Goal: Use online tool/utility: Utilize a website feature to perform a specific function

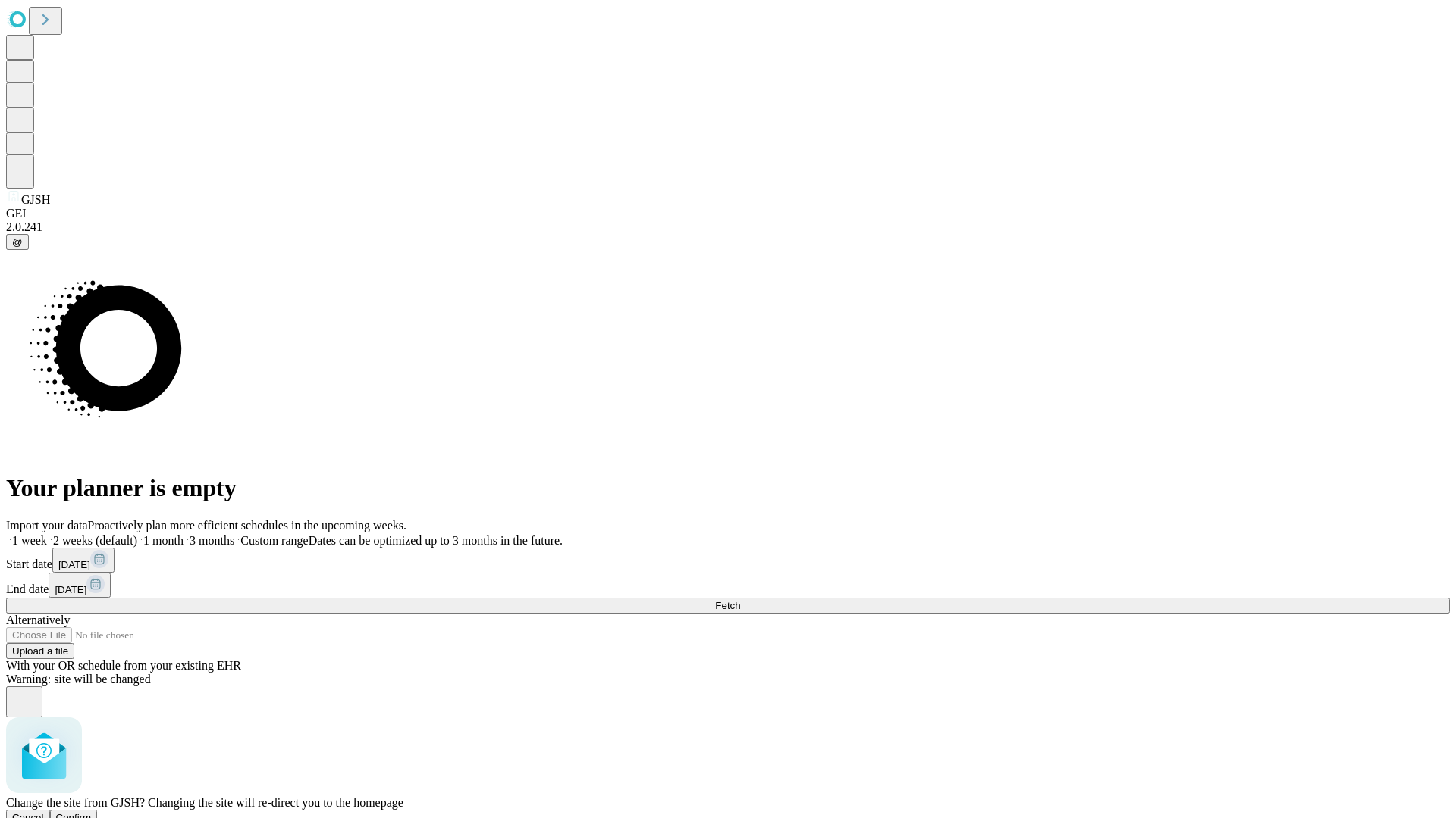
click at [91, 812] on span "Confirm" at bounding box center [74, 817] width 36 height 11
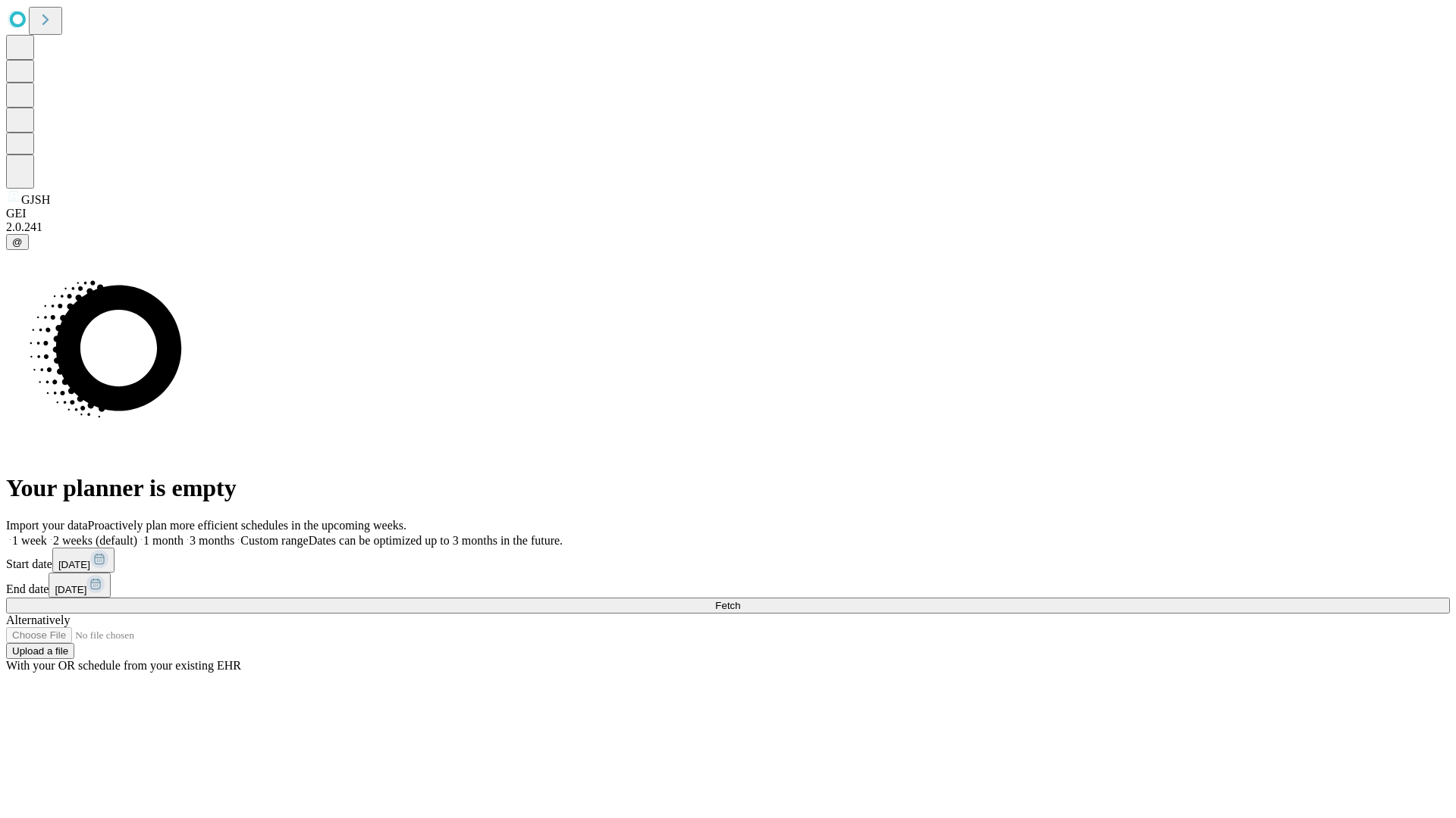
click at [137, 535] on label "2 weeks (default)" at bounding box center [92, 541] width 90 height 13
click at [740, 600] on span "Fetch" at bounding box center [727, 605] width 25 height 11
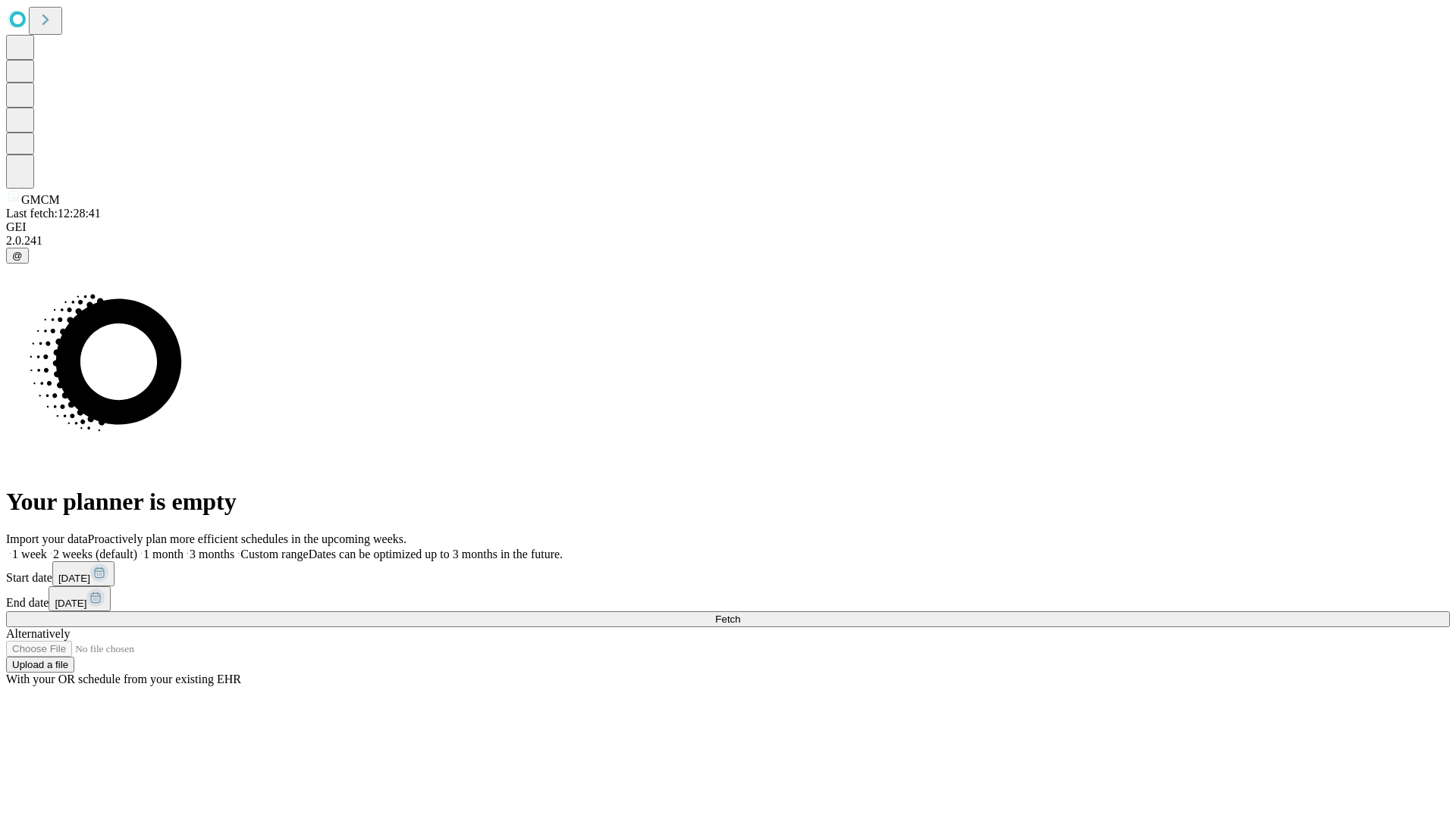
click at [137, 548] on label "2 weeks (default)" at bounding box center [92, 554] width 90 height 13
click at [740, 614] on span "Fetch" at bounding box center [727, 619] width 25 height 11
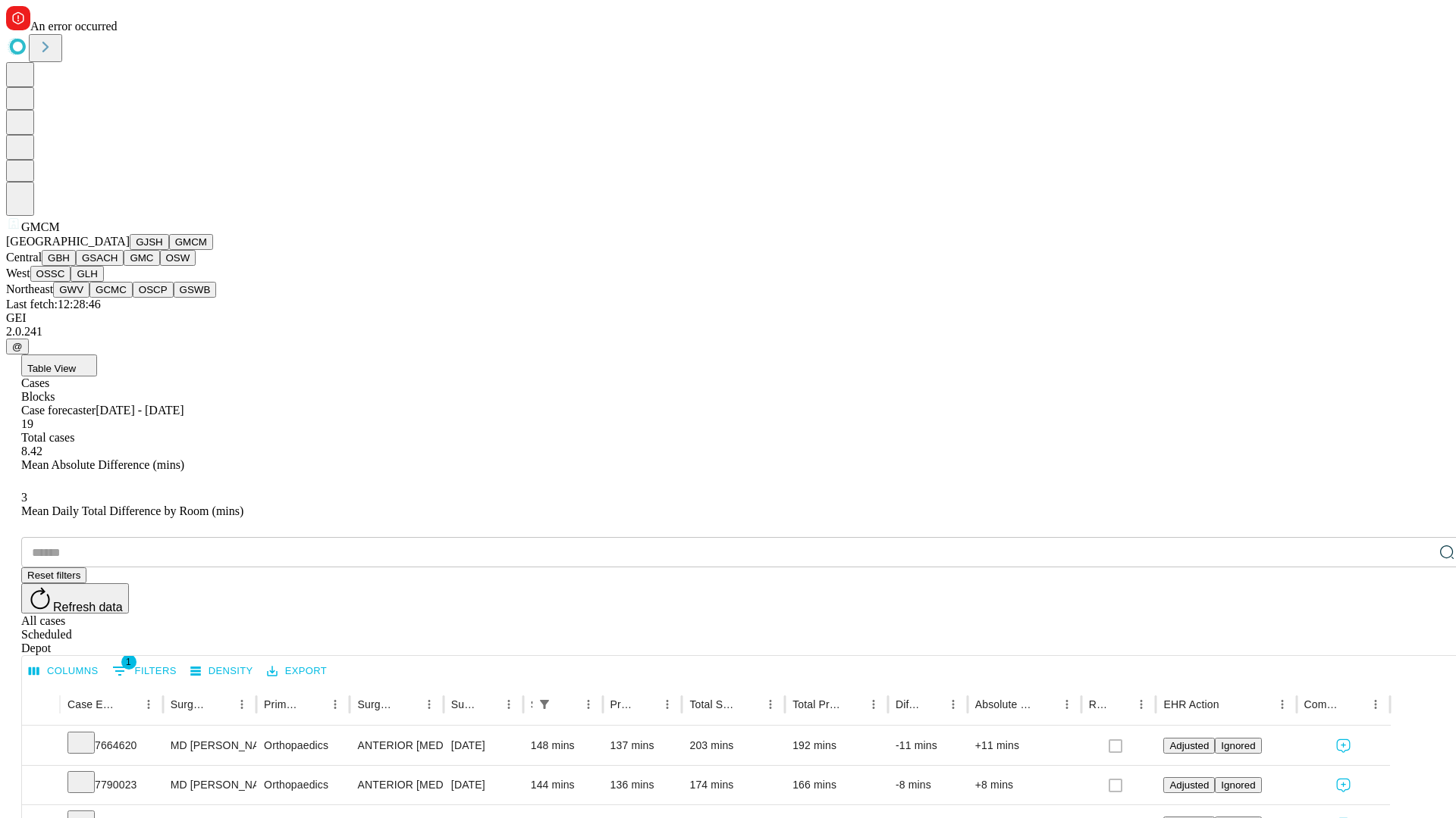
click at [76, 266] on button "GBH" at bounding box center [58, 258] width 34 height 16
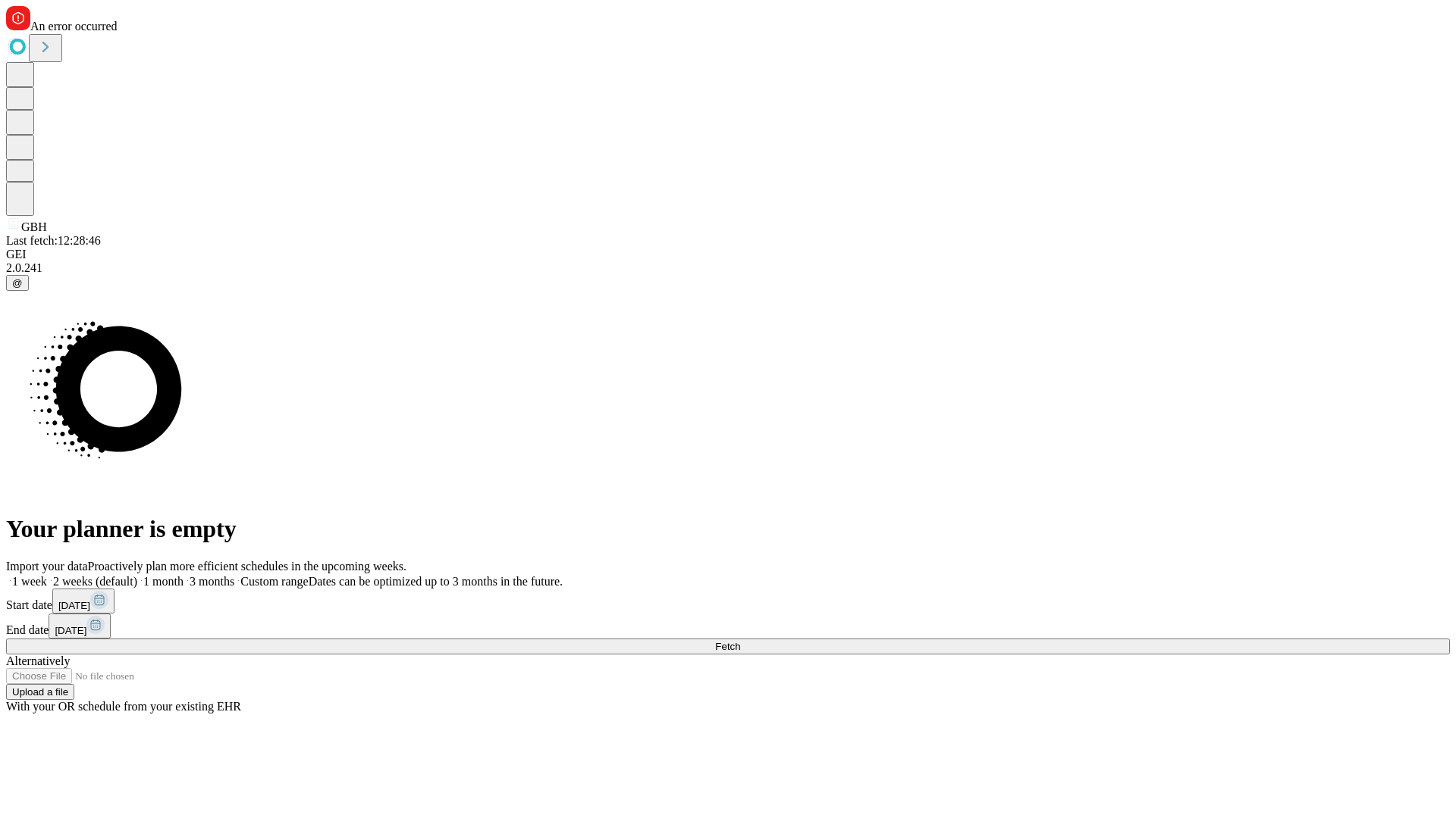
click at [137, 575] on label "2 weeks (default)" at bounding box center [92, 582] width 90 height 13
click at [740, 641] on span "Fetch" at bounding box center [727, 646] width 25 height 11
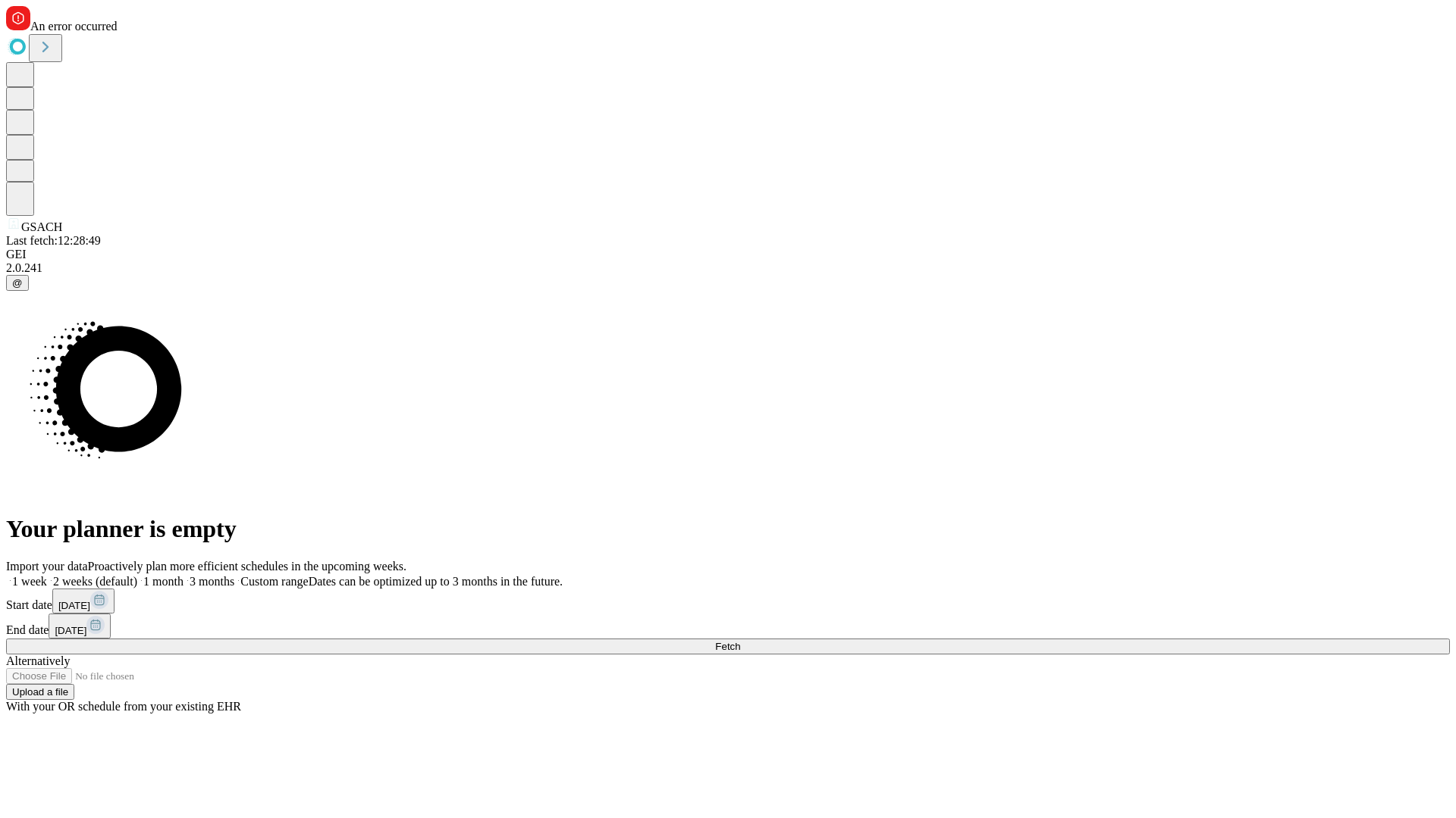
click at [137, 575] on label "2 weeks (default)" at bounding box center [92, 582] width 90 height 13
click at [740, 641] on span "Fetch" at bounding box center [727, 646] width 25 height 11
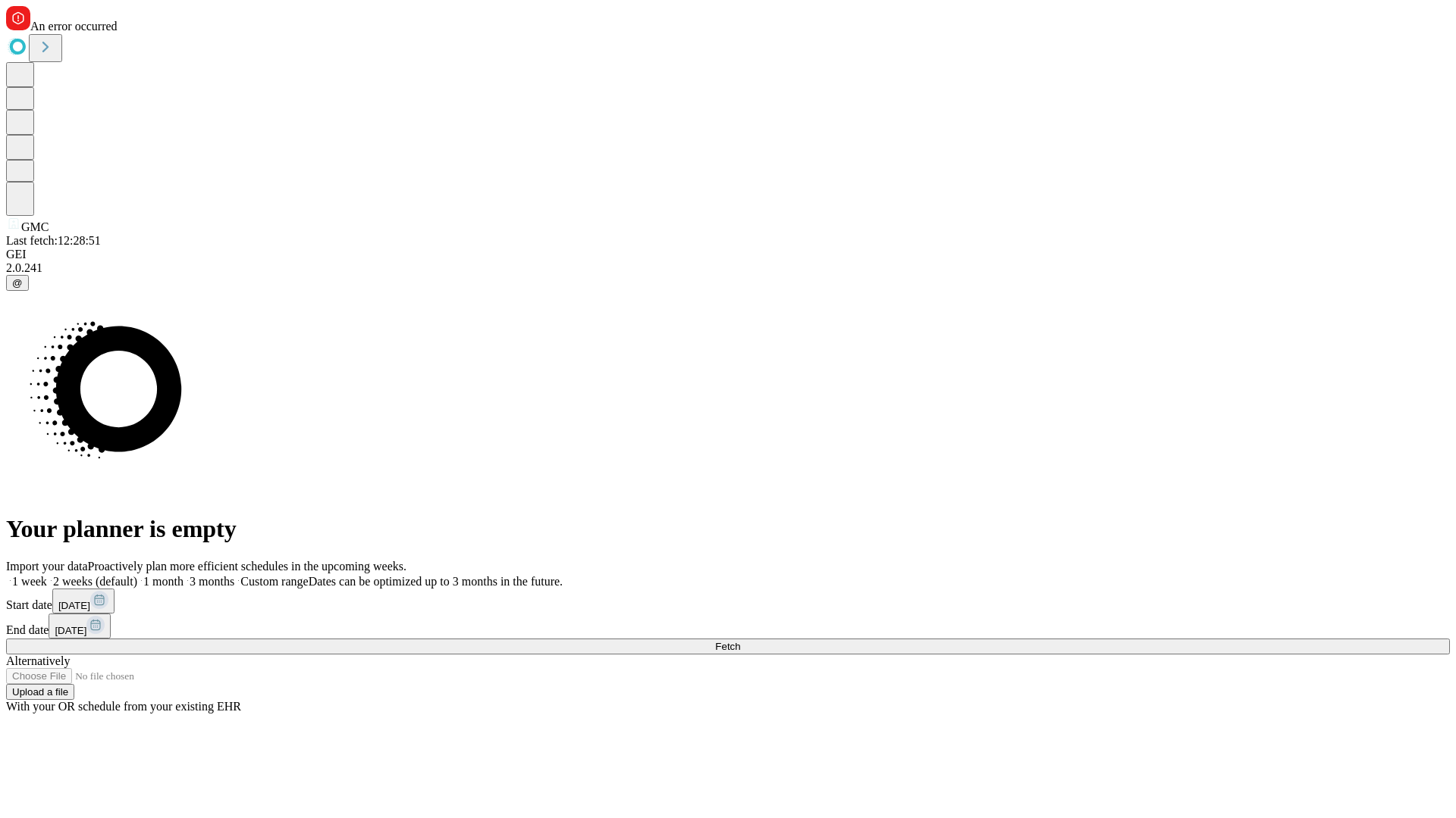
click at [740, 641] on span "Fetch" at bounding box center [727, 646] width 25 height 11
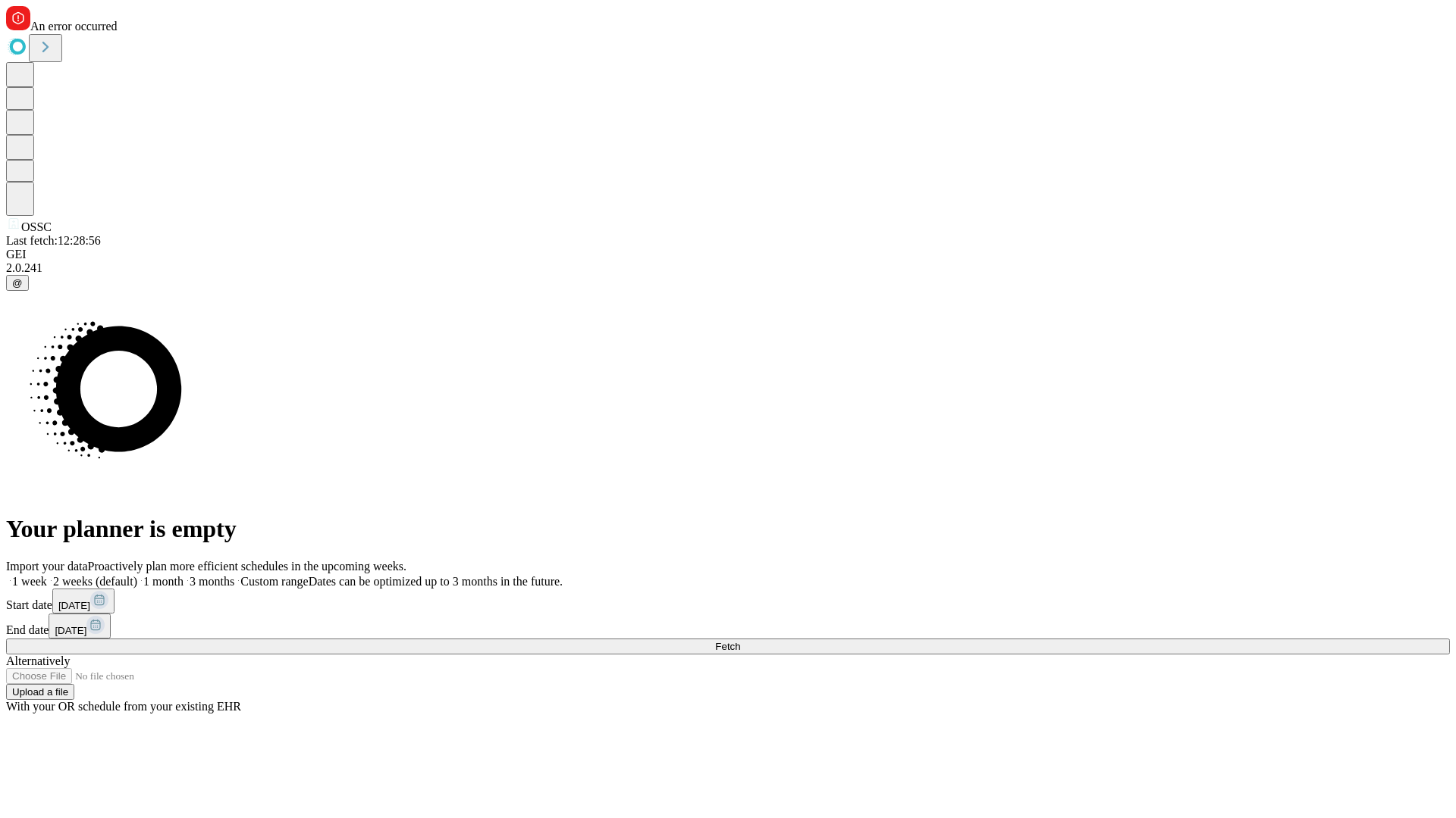
click at [137, 575] on label "2 weeks (default)" at bounding box center [92, 582] width 90 height 13
click at [740, 641] on span "Fetch" at bounding box center [727, 646] width 25 height 11
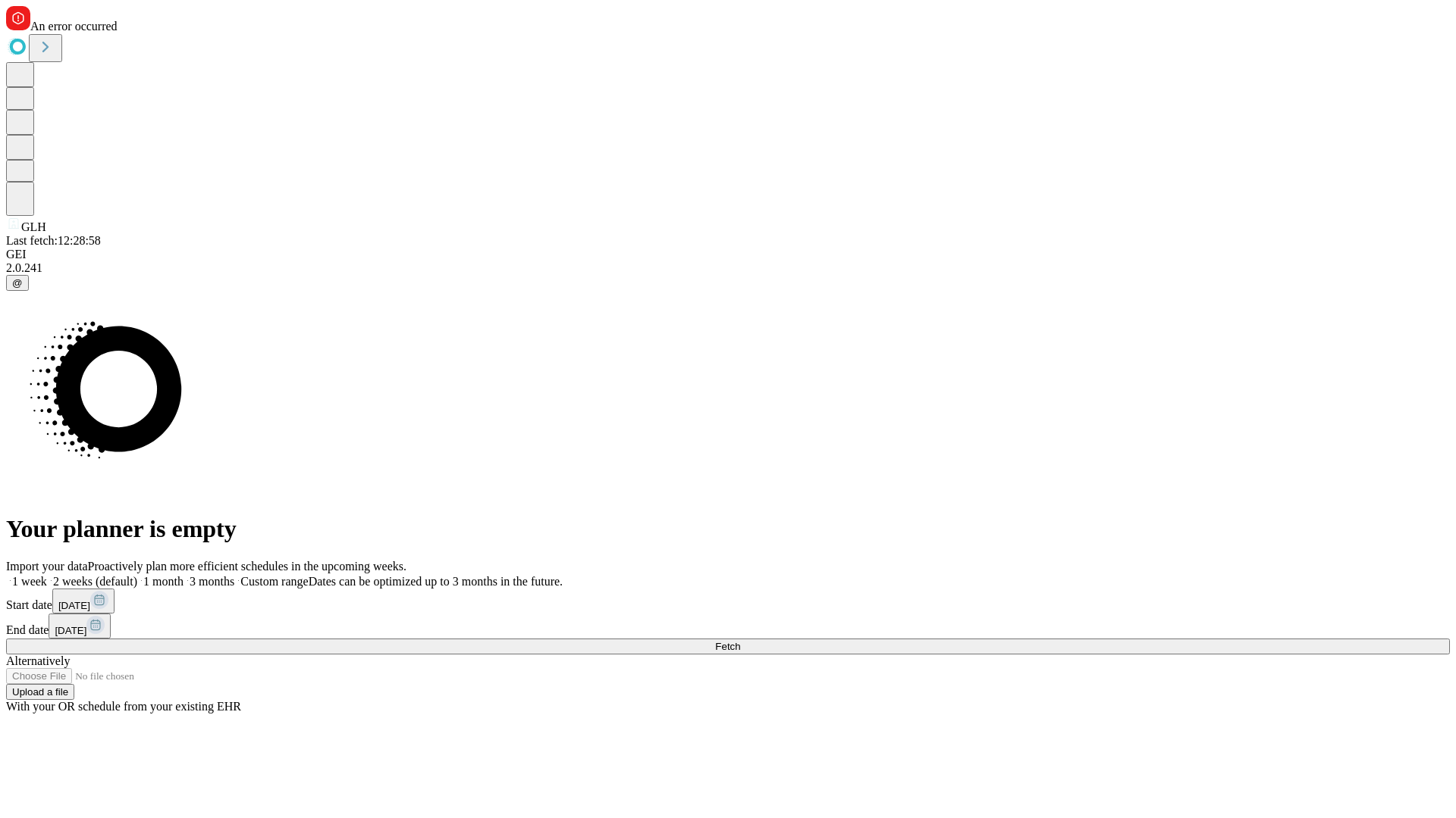
click at [137, 575] on label "2 weeks (default)" at bounding box center [92, 582] width 90 height 13
click at [740, 641] on span "Fetch" at bounding box center [727, 646] width 25 height 11
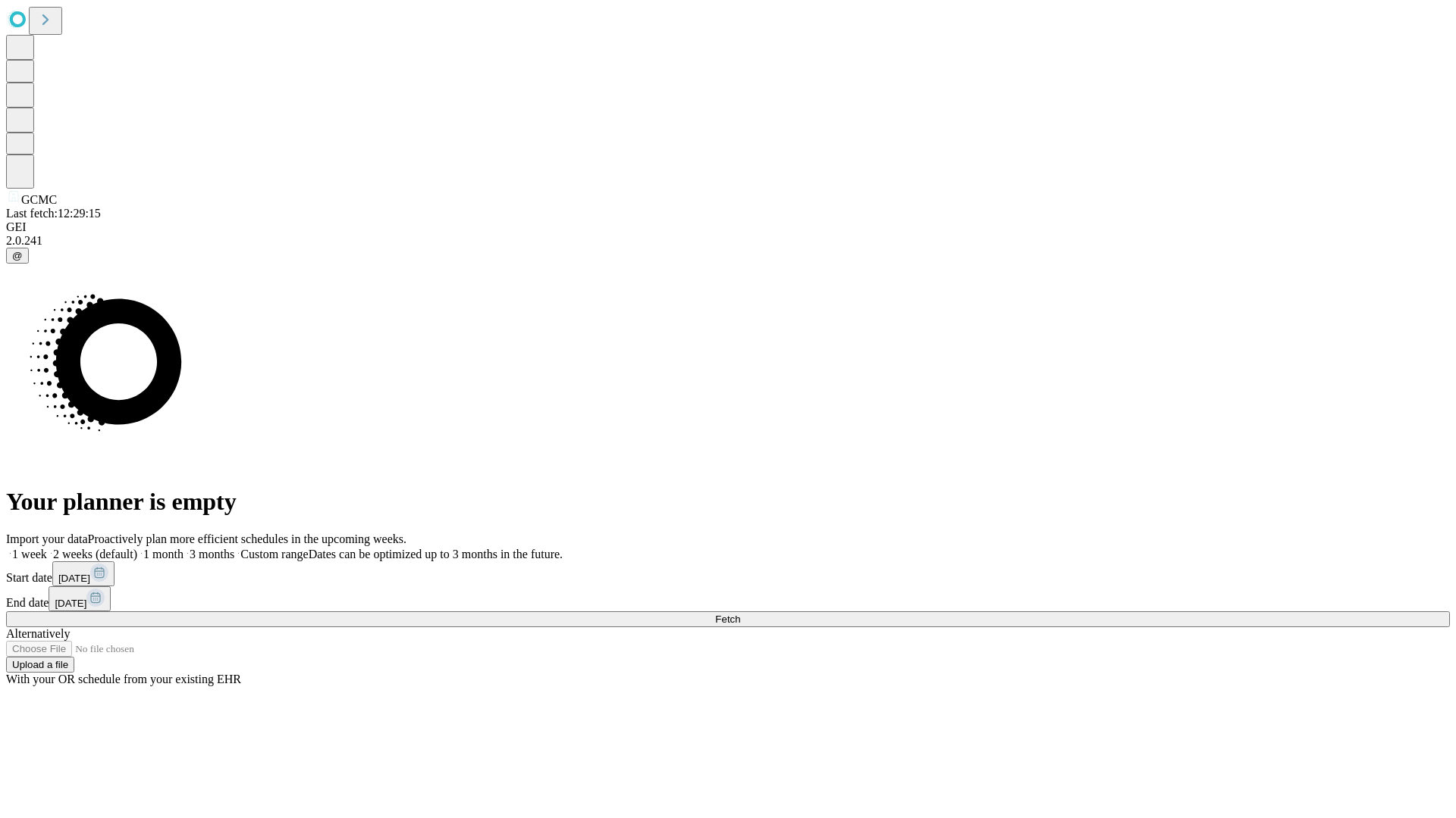
click at [740, 614] on span "Fetch" at bounding box center [727, 619] width 25 height 11
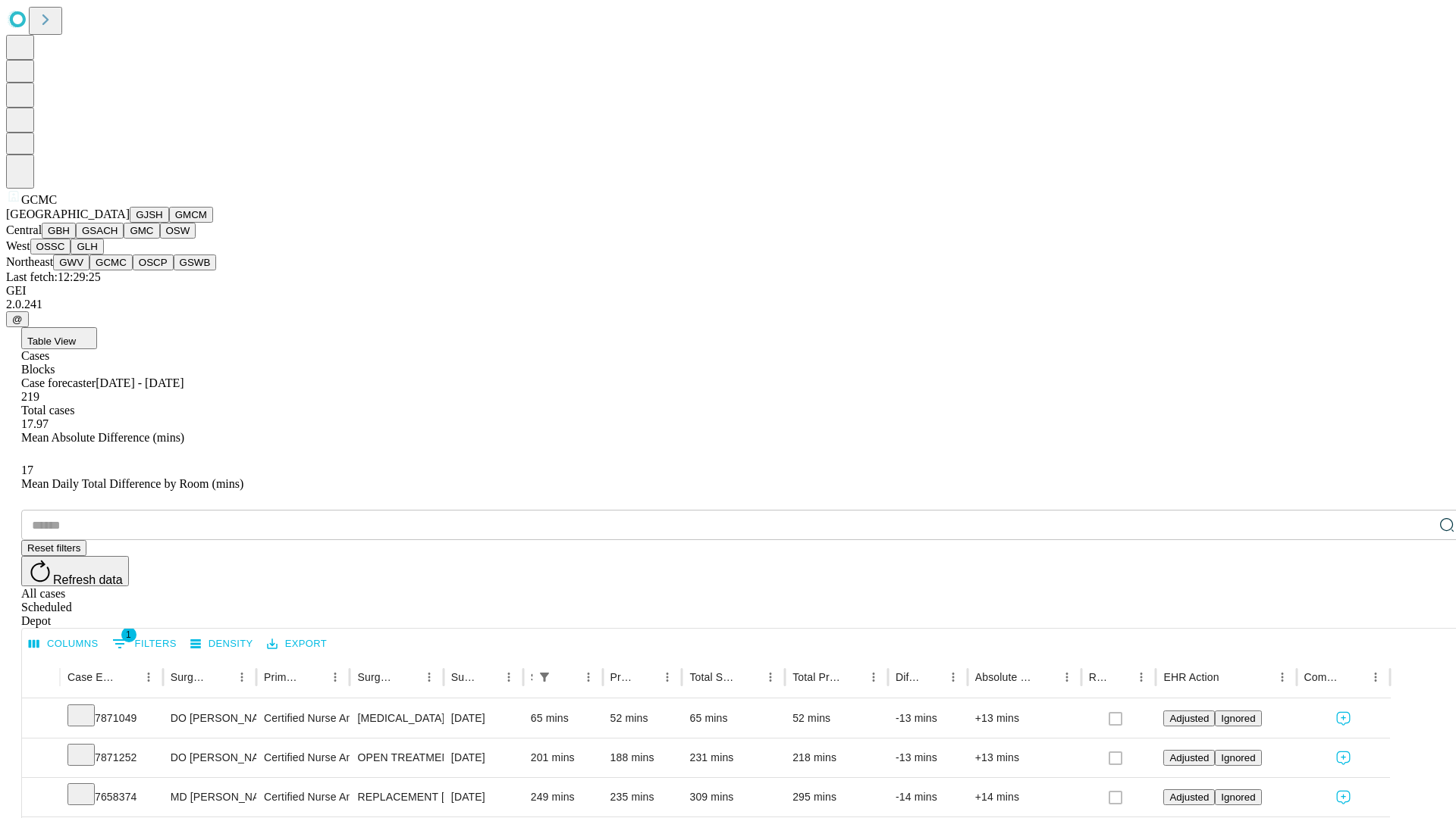
click at [133, 270] on button "OSCP" at bounding box center [153, 263] width 41 height 16
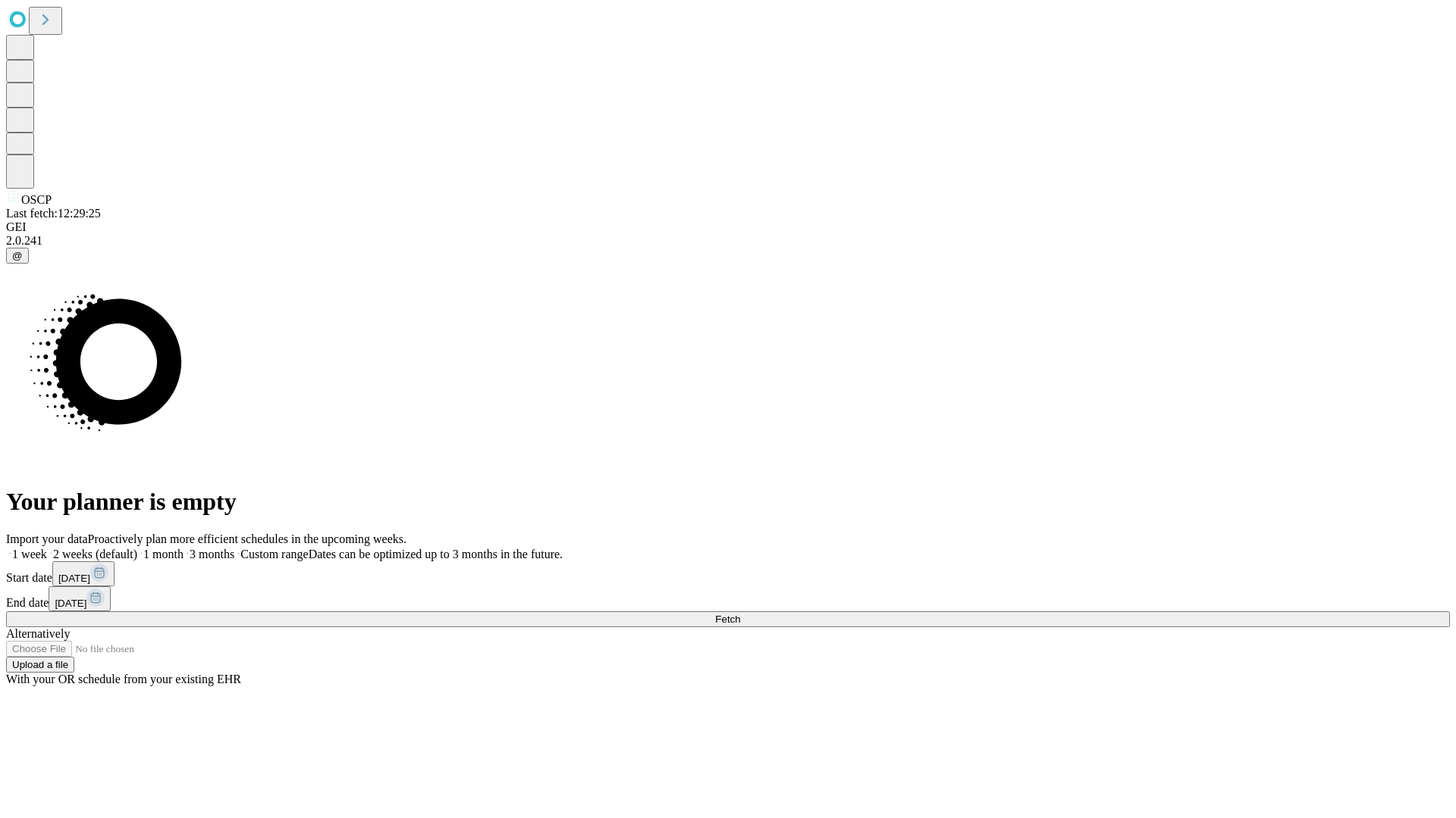
click at [137, 548] on label "2 weeks (default)" at bounding box center [92, 554] width 90 height 13
click at [740, 614] on span "Fetch" at bounding box center [727, 619] width 25 height 11
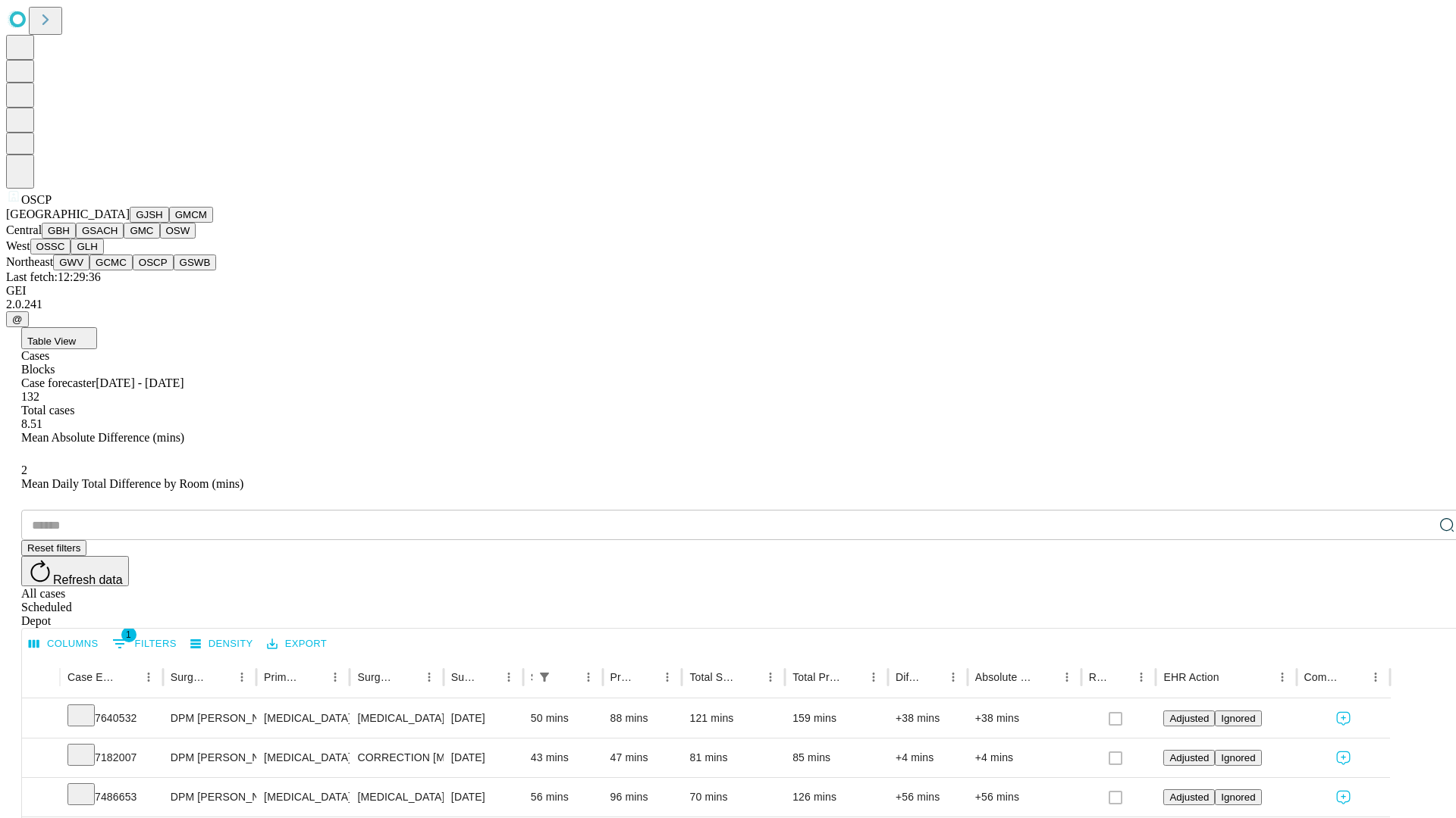
click at [174, 270] on button "GSWB" at bounding box center [196, 263] width 43 height 16
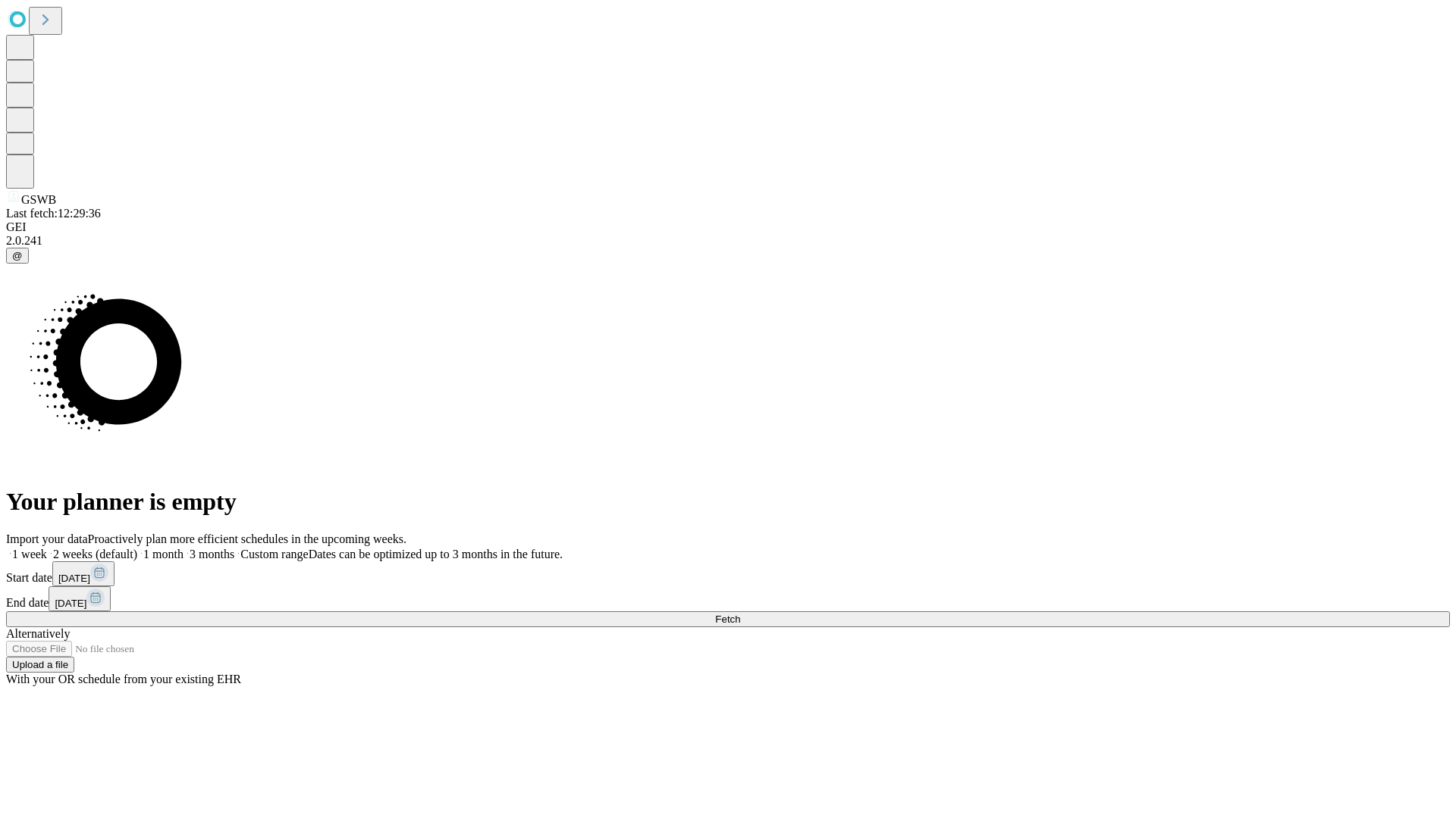
click at [137, 548] on label "2 weeks (default)" at bounding box center [92, 554] width 90 height 13
click at [740, 614] on span "Fetch" at bounding box center [727, 619] width 25 height 11
